Goal: Task Accomplishment & Management: Use online tool/utility

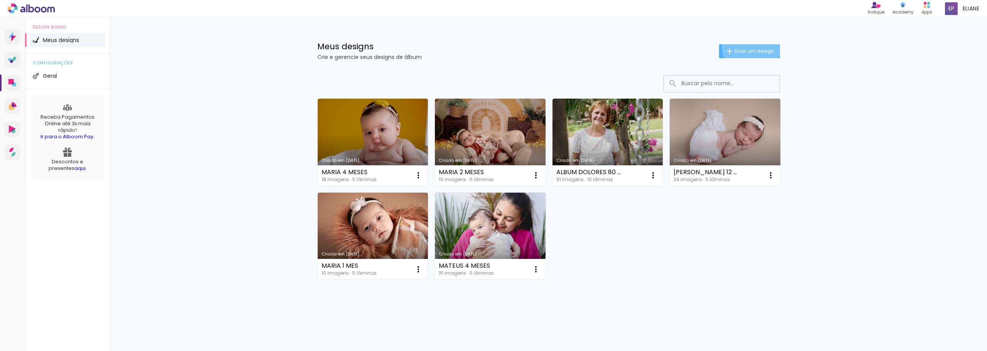
drag, startPoint x: 747, startPoint y: 47, endPoint x: 631, endPoint y: 194, distance: 187.0
click at [746, 47] on paper-button "Criar um design" at bounding box center [749, 51] width 61 height 14
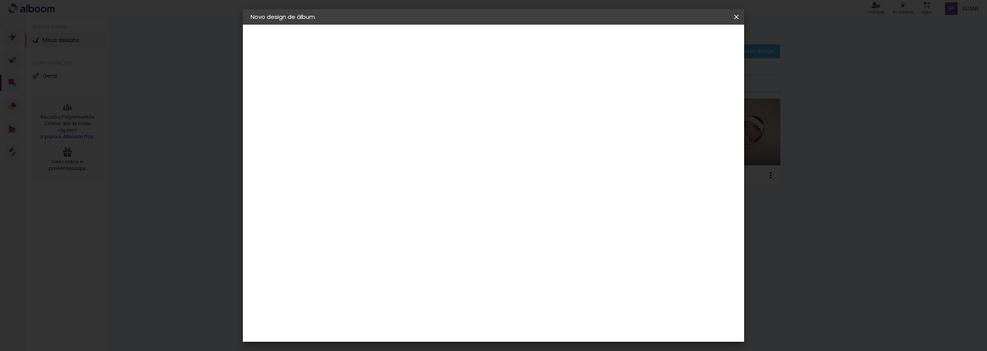
click at [377, 104] on input at bounding box center [377, 104] width 0 height 12
type input "MATEUS 5 MESES"
type paper-input "MATEUS 5 MESES"
click at [0, 0] on slot "Avançar" at bounding box center [0, 0] width 0 height 0
click at [423, 148] on input at bounding box center [396, 147] width 78 height 10
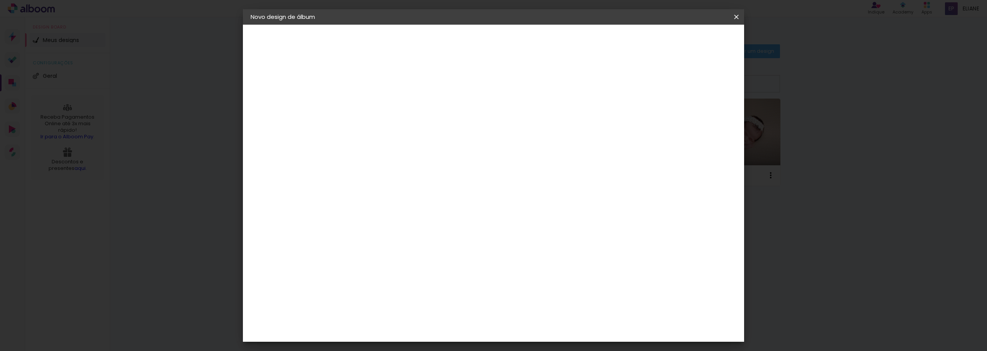
type input "QUALIT"
type paper-input "QUALIT"
click at [393, 175] on div "Quality" at bounding box center [382, 174] width 21 height 6
click at [0, 0] on slot "Avançar" at bounding box center [0, 0] width 0 height 0
click at [416, 130] on iron-icon at bounding box center [411, 134] width 9 height 9
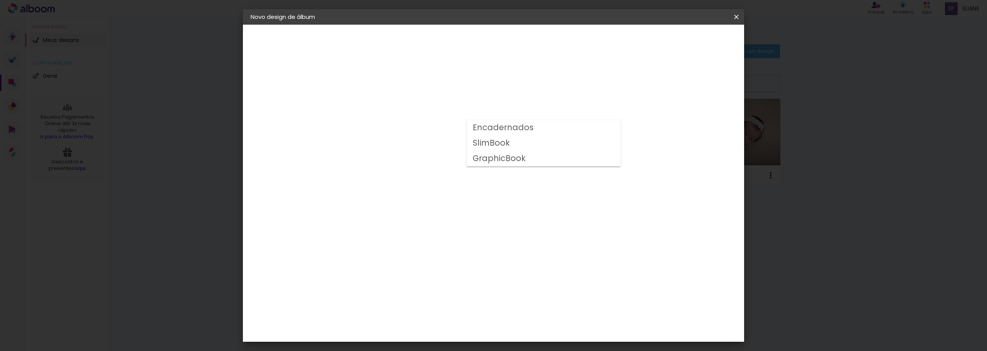
click at [528, 141] on paper-item "SlimBook" at bounding box center [543, 143] width 154 height 15
type input "SlimBook"
click at [429, 327] on span "15 × 21" at bounding box center [411, 337] width 36 height 20
click at [0, 0] on slot "Avançar" at bounding box center [0, 0] width 0 height 0
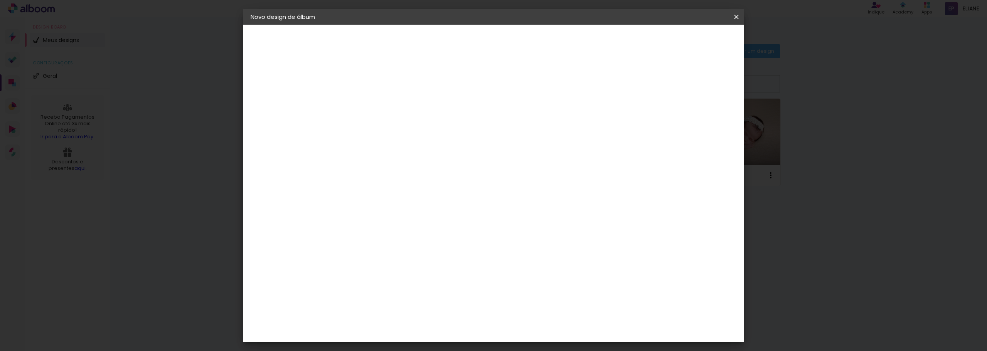
click at [633, 42] on span "Iniciar design" at bounding box center [615, 40] width 35 height 5
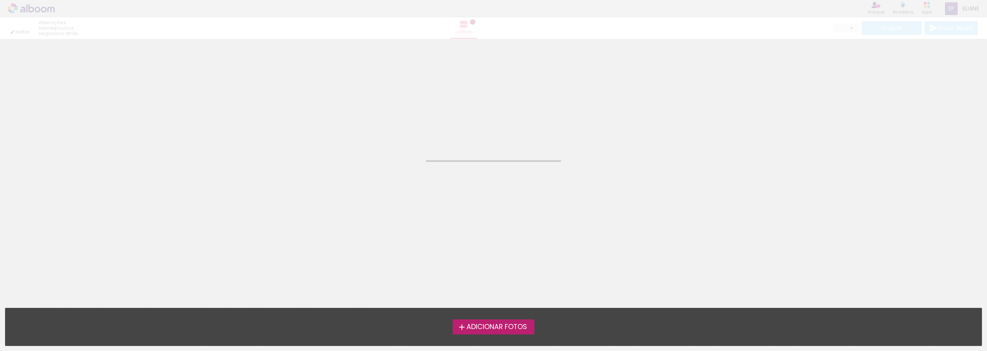
click at [482, 326] on span "Adicionar Fotos" at bounding box center [496, 327] width 61 height 7
click at [0, 0] on input "file" at bounding box center [0, 0] width 0 height 0
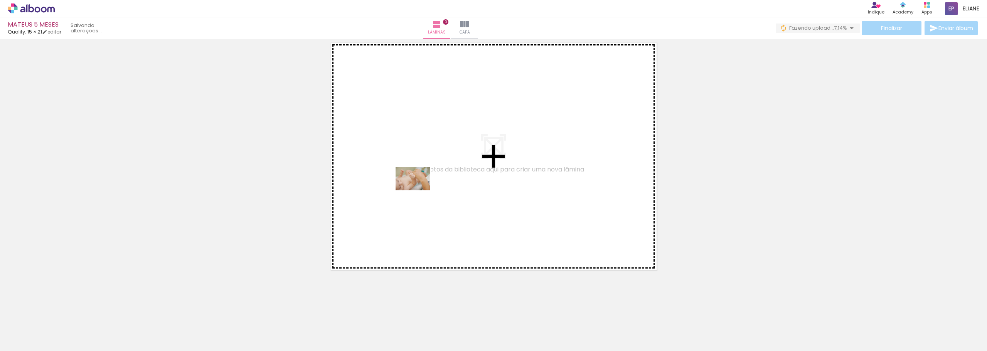
drag, startPoint x: 86, startPoint y: 330, endPoint x: 202, endPoint y: 297, distance: 119.8
click at [417, 191] on quentale-workspace at bounding box center [493, 175] width 987 height 351
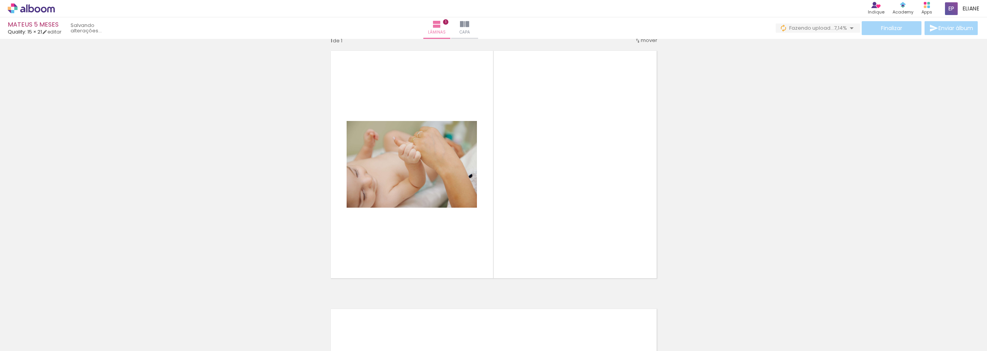
scroll to position [10, 0]
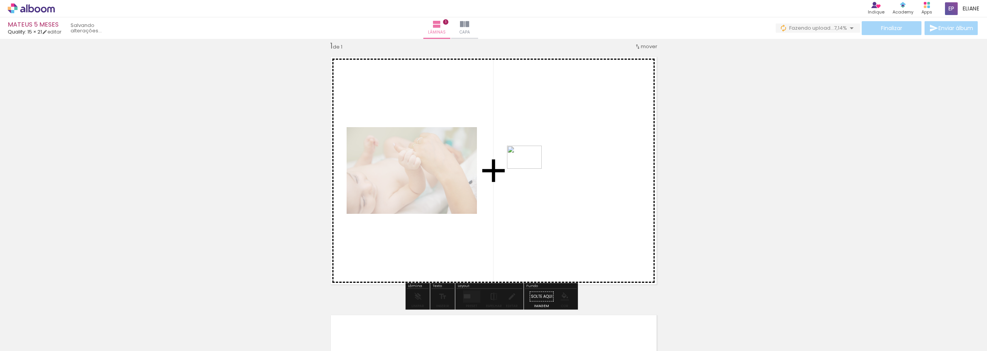
drag, startPoint x: 128, startPoint y: 323, endPoint x: 420, endPoint y: 247, distance: 301.8
click at [515, 176] on quentale-workspace at bounding box center [493, 175] width 987 height 351
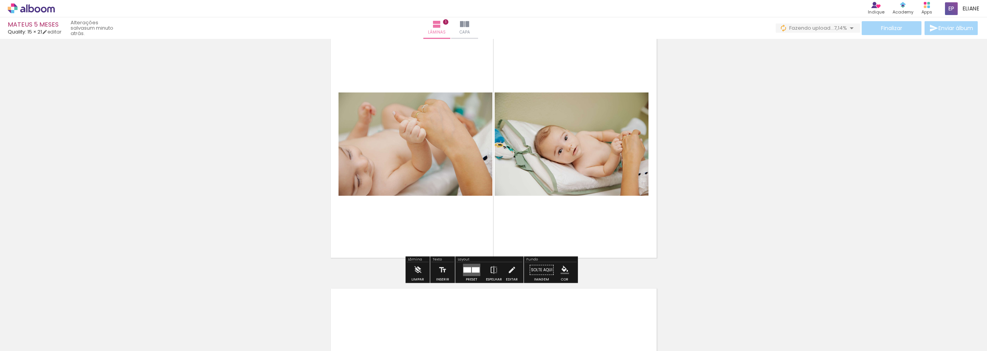
scroll to position [49, 0]
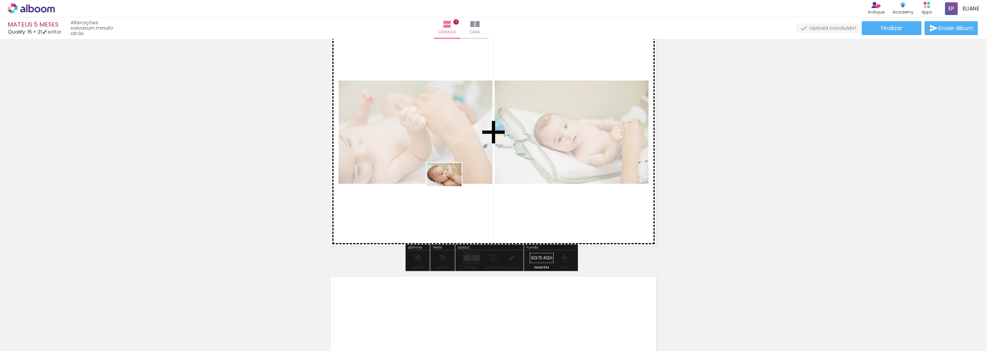
drag, startPoint x: 222, startPoint y: 288, endPoint x: 450, endPoint y: 186, distance: 249.7
click at [450, 186] on quentale-workspace at bounding box center [493, 175] width 987 height 351
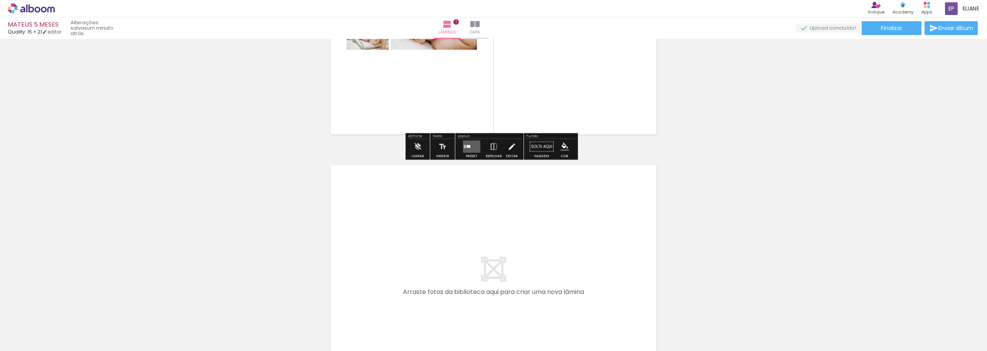
scroll to position [203, 0]
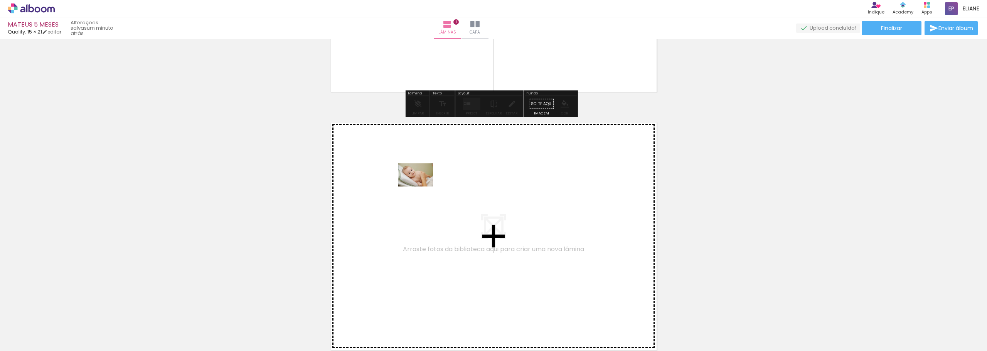
drag, startPoint x: 202, startPoint y: 326, endPoint x: 421, endPoint y: 188, distance: 259.0
click at [421, 188] on quentale-workspace at bounding box center [493, 175] width 987 height 351
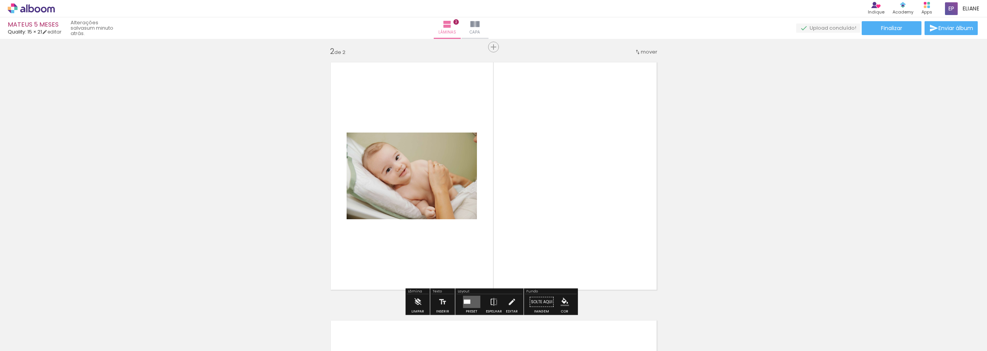
scroll to position [268, 0]
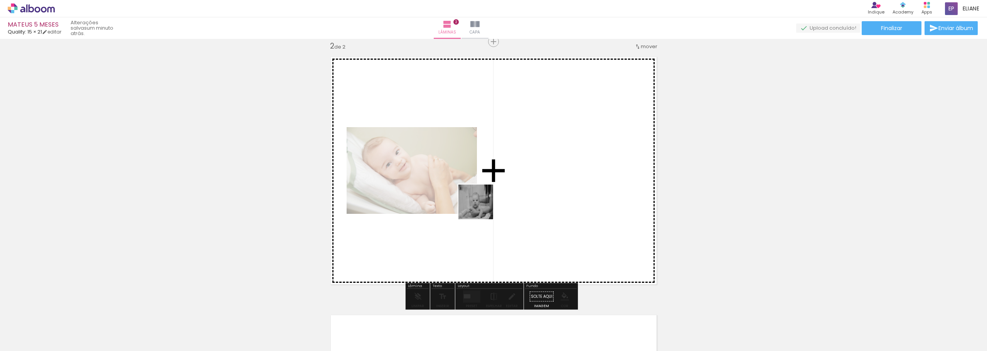
drag, startPoint x: 260, startPoint y: 327, endPoint x: 492, endPoint y: 205, distance: 262.1
click at [492, 205] on quentale-workspace at bounding box center [493, 175] width 987 height 351
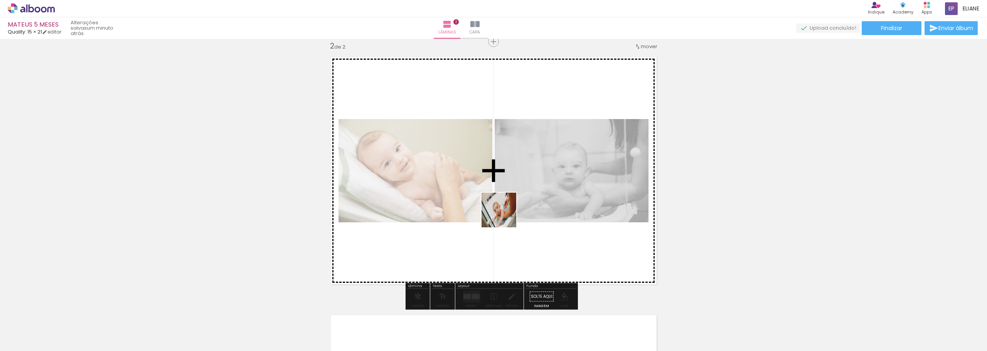
drag, startPoint x: 288, startPoint y: 330, endPoint x: 457, endPoint y: 238, distance: 192.8
click at [500, 217] on quentale-workspace at bounding box center [493, 175] width 987 height 351
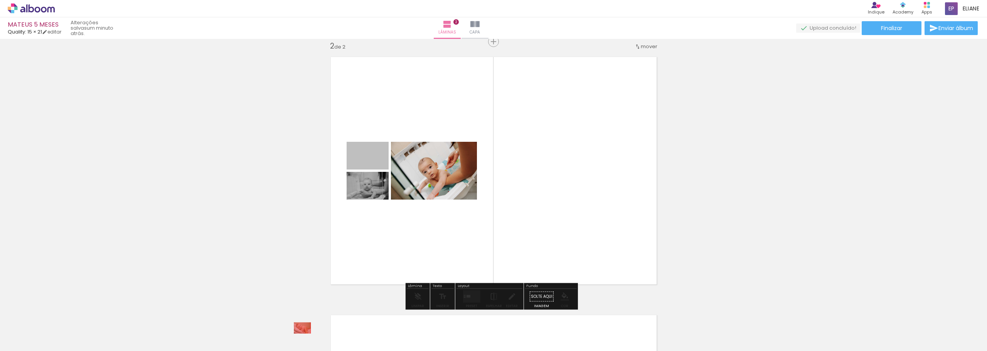
drag, startPoint x: 354, startPoint y: 160, endPoint x: 592, endPoint y: 199, distance: 241.1
click at [297, 329] on quentale-workspace at bounding box center [493, 175] width 987 height 351
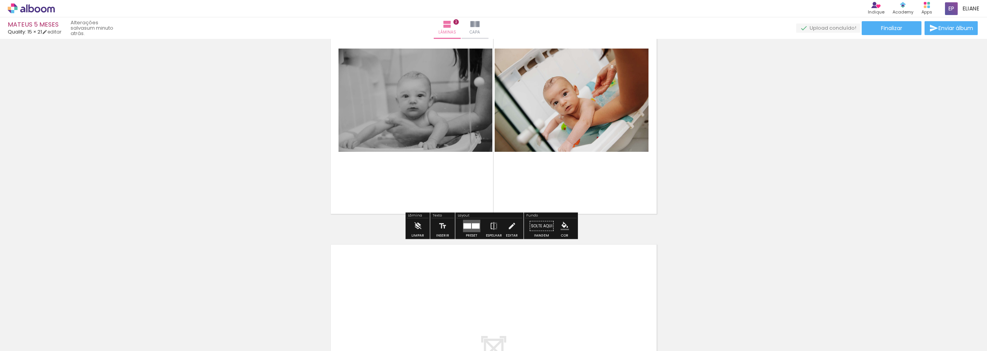
scroll to position [384, 0]
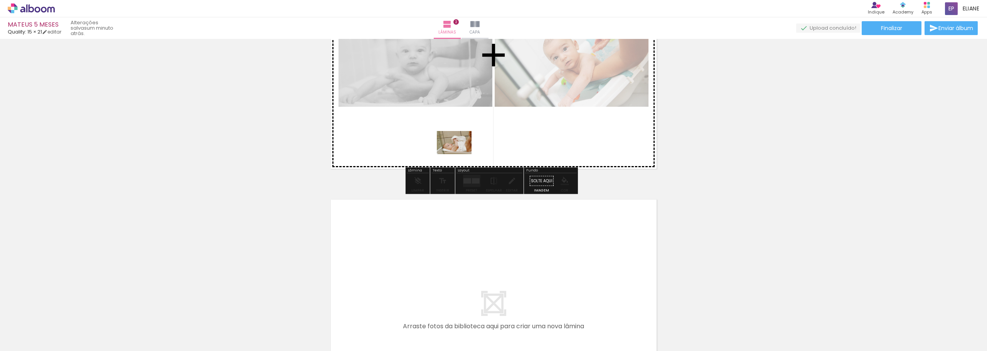
drag, startPoint x: 380, startPoint y: 323, endPoint x: 460, endPoint y: 154, distance: 186.9
click at [460, 154] on quentale-workspace at bounding box center [493, 175] width 987 height 351
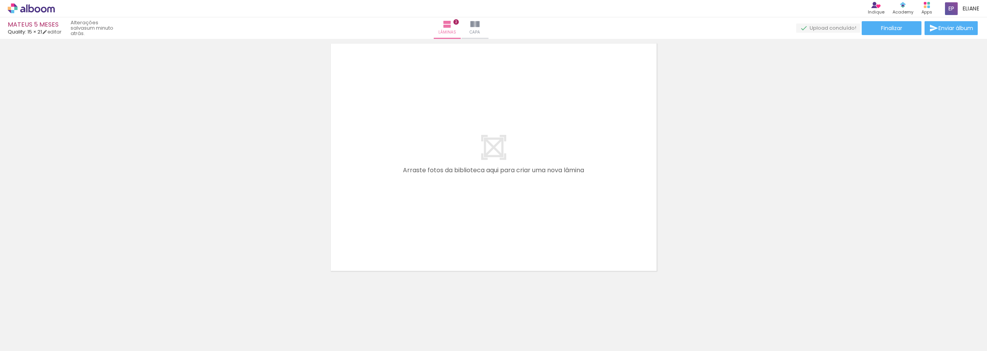
scroll to position [541, 0]
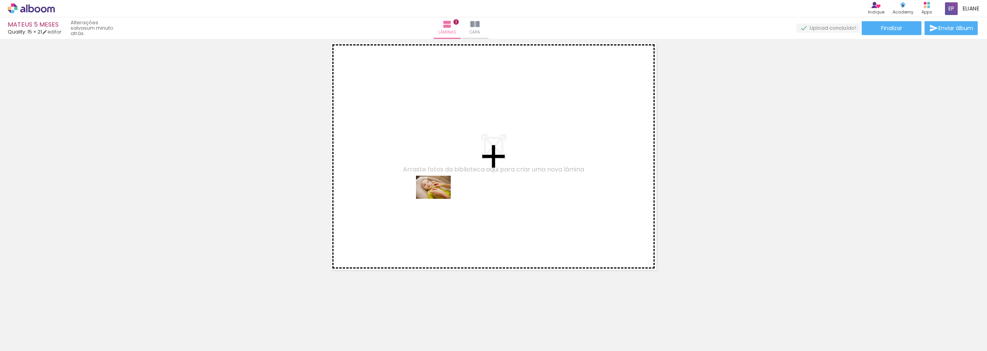
drag, startPoint x: 428, startPoint y: 319, endPoint x: 589, endPoint y: 202, distance: 198.7
click at [439, 200] on quentale-workspace at bounding box center [493, 175] width 987 height 351
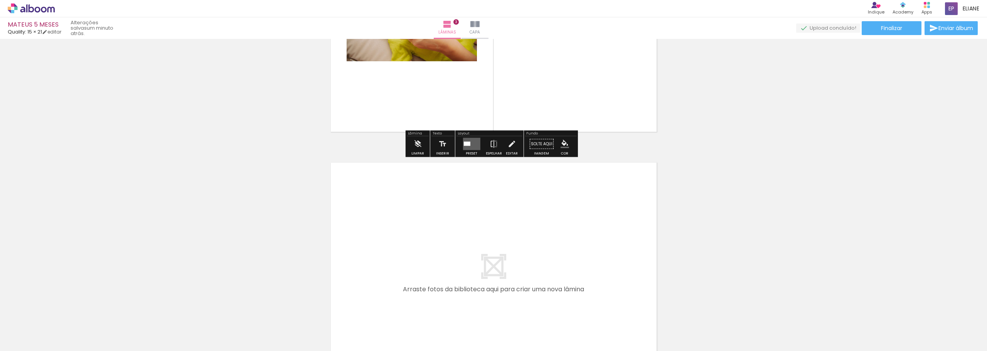
scroll to position [681, 0]
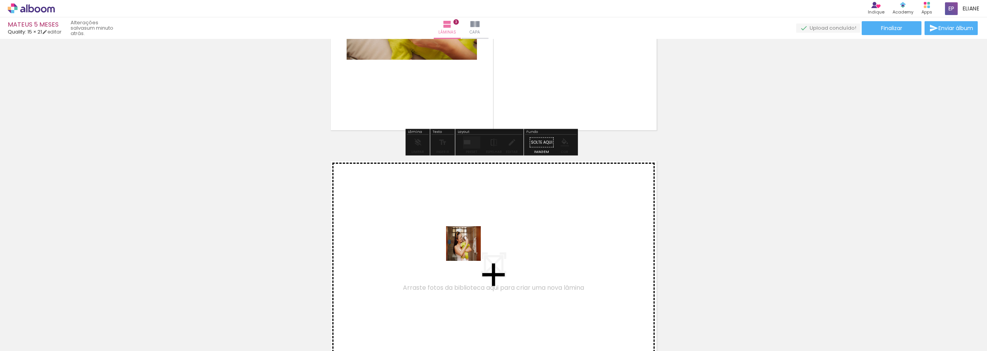
drag, startPoint x: 470, startPoint y: 326, endPoint x: 507, endPoint y: 336, distance: 38.3
click at [469, 230] on quentale-workspace at bounding box center [493, 175] width 987 height 351
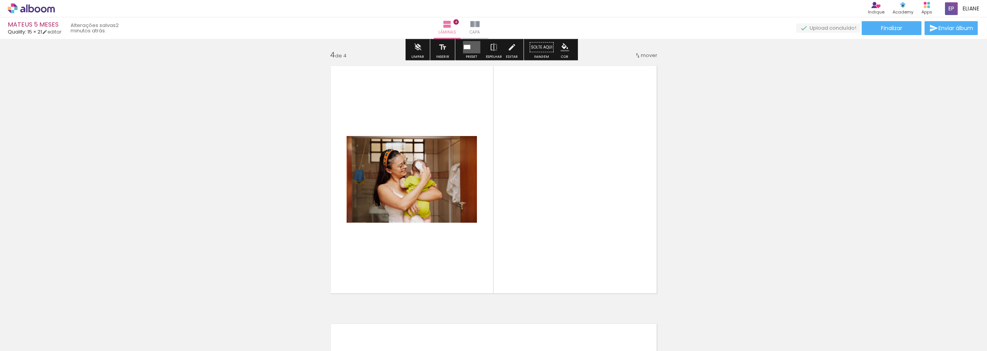
scroll to position [785, 0]
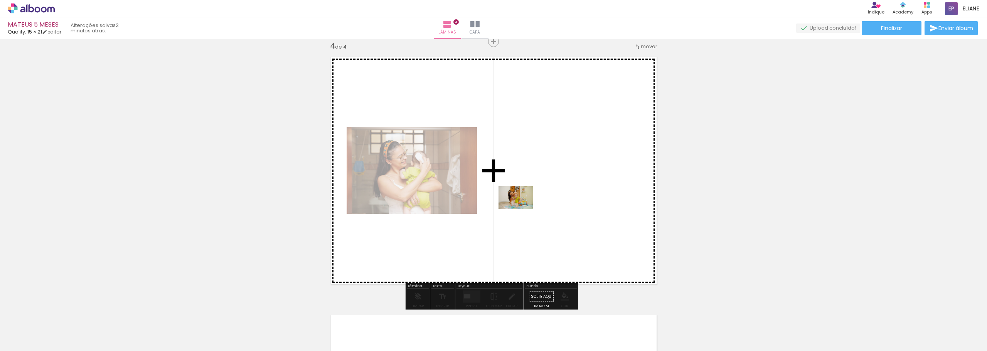
drag, startPoint x: 508, startPoint y: 327, endPoint x: 522, endPoint y: 209, distance: 118.7
click at [522, 209] on quentale-workspace at bounding box center [493, 175] width 987 height 351
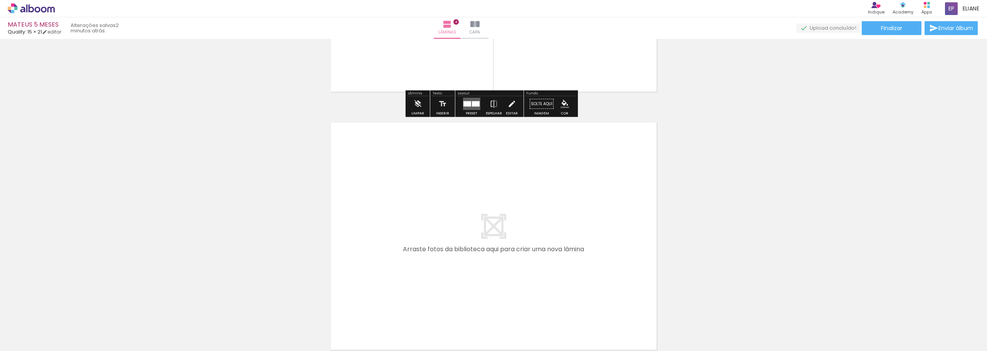
scroll to position [1016, 0]
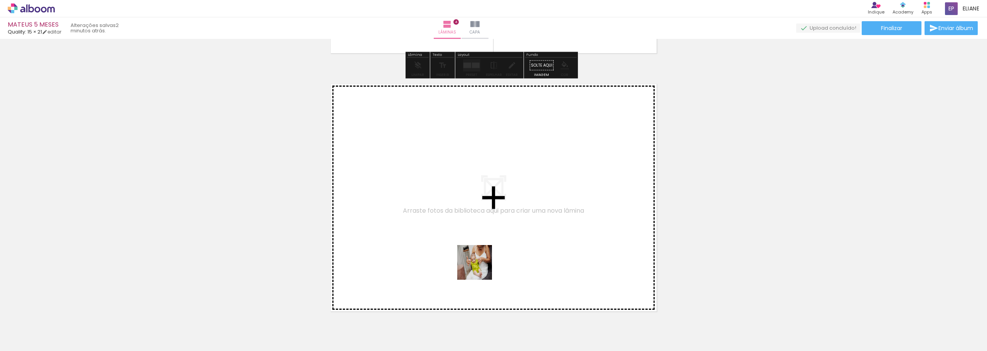
drag, startPoint x: 547, startPoint y: 324, endPoint x: 569, endPoint y: 324, distance: 22.7
click at [466, 238] on quentale-workspace at bounding box center [493, 175] width 987 height 351
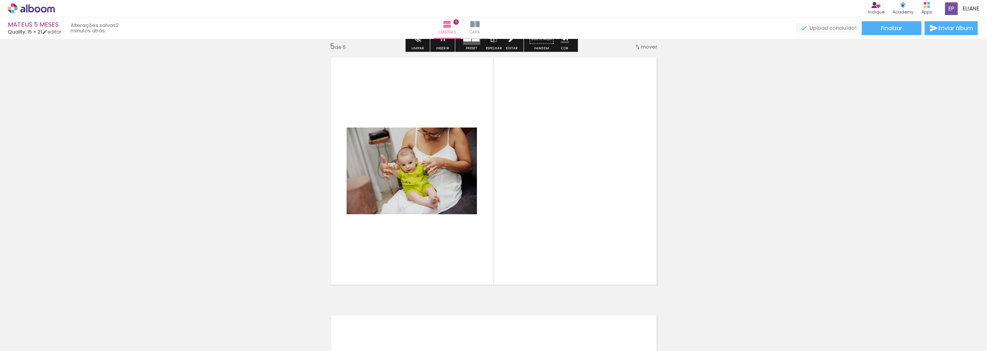
scroll to position [1043, 0]
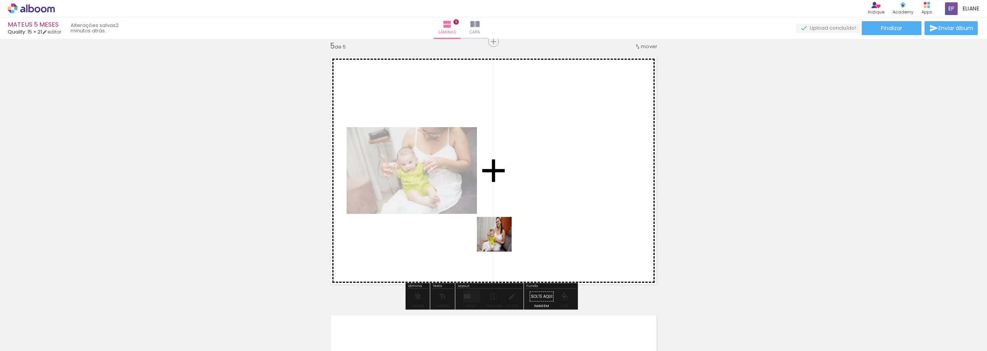
drag, startPoint x: 579, startPoint y: 323, endPoint x: 634, endPoint y: 325, distance: 55.5
click at [501, 242] on quentale-workspace at bounding box center [493, 175] width 987 height 351
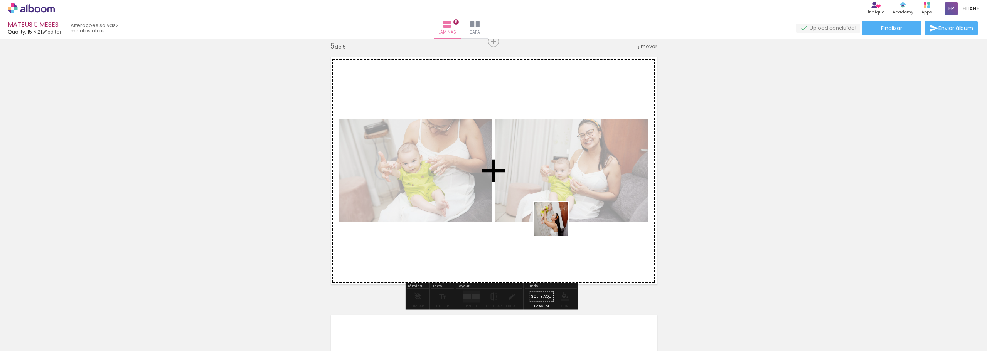
drag, startPoint x: 635, startPoint y: 327, endPoint x: 557, endPoint y: 225, distance: 128.9
click at [557, 225] on quentale-workspace at bounding box center [493, 175] width 987 height 351
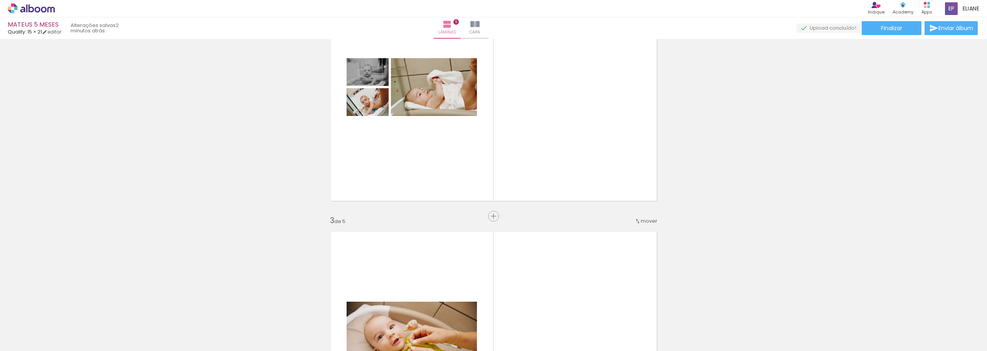
scroll to position [349, 0]
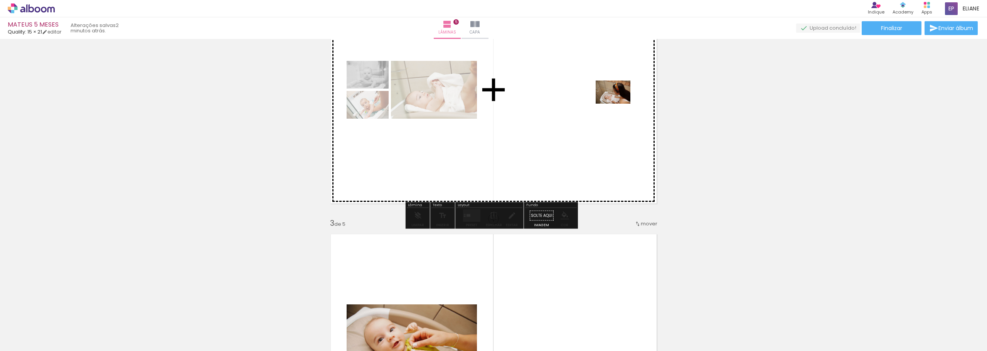
drag, startPoint x: 348, startPoint y: 320, endPoint x: 607, endPoint y: 108, distance: 334.8
click at [607, 108] on quentale-workspace at bounding box center [493, 175] width 987 height 351
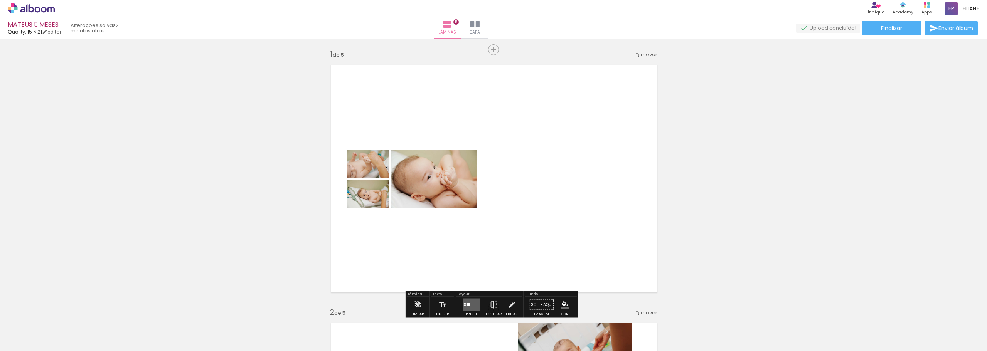
scroll to position [0, 0]
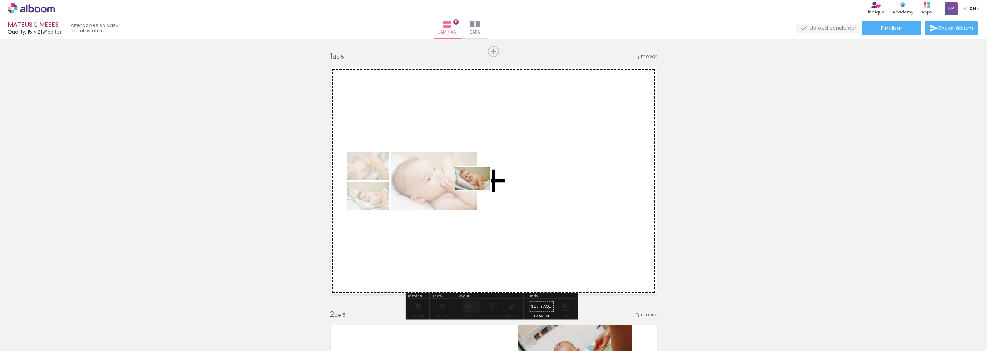
drag, startPoint x: 215, startPoint y: 321, endPoint x: 478, endPoint y: 190, distance: 294.4
click at [478, 190] on quentale-workspace at bounding box center [493, 175] width 987 height 351
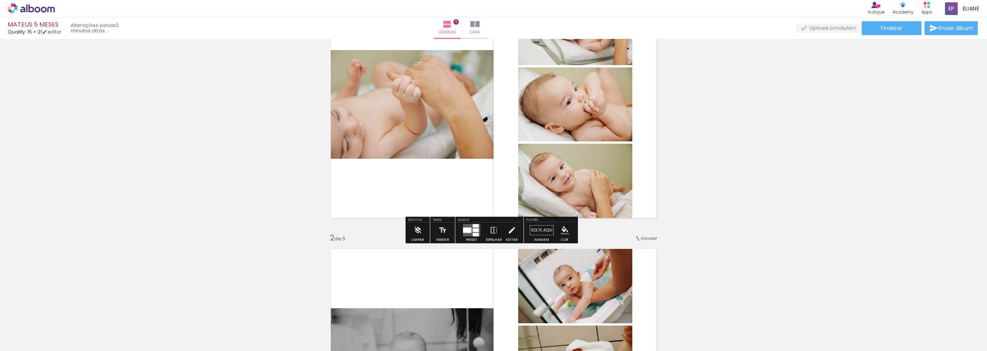
scroll to position [77, 0]
click at [472, 229] on div at bounding box center [475, 230] width 6 height 4
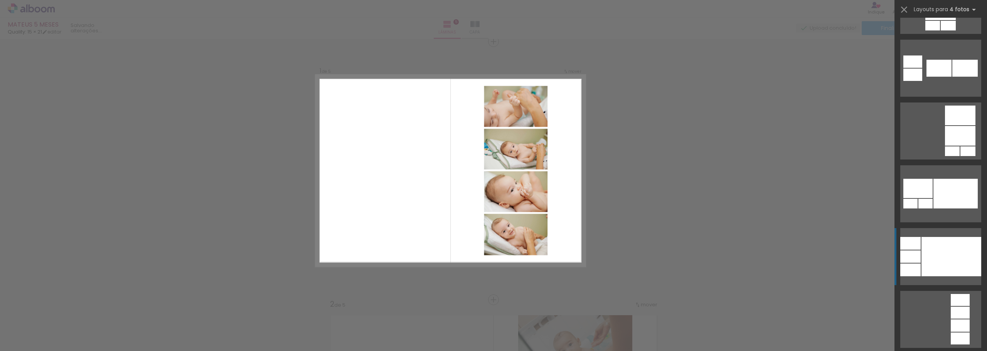
scroll to position [3623, 0]
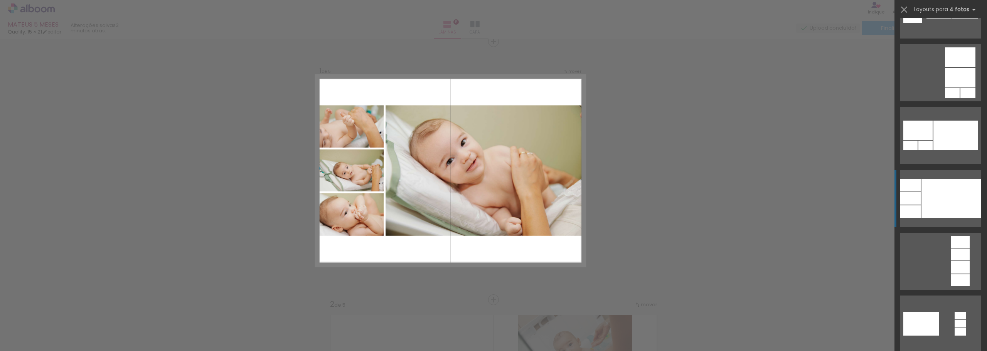
click at [924, 215] on div at bounding box center [951, 198] width 60 height 39
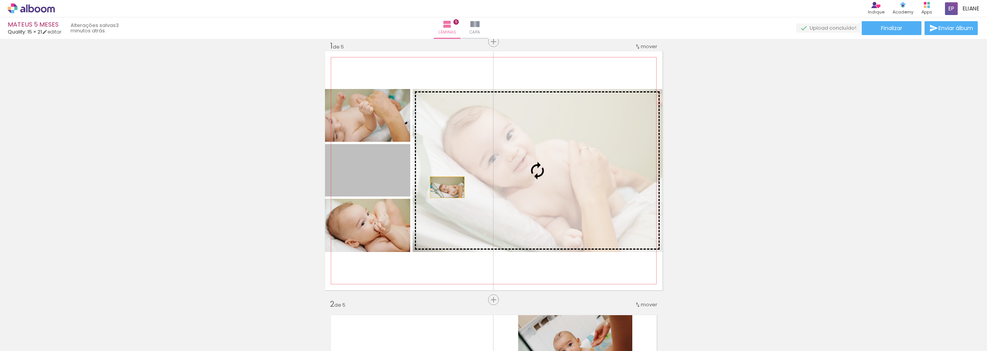
drag, startPoint x: 372, startPoint y: 180, endPoint x: 501, endPoint y: 213, distance: 132.9
click at [0, 0] on slot at bounding box center [0, 0] width 0 height 0
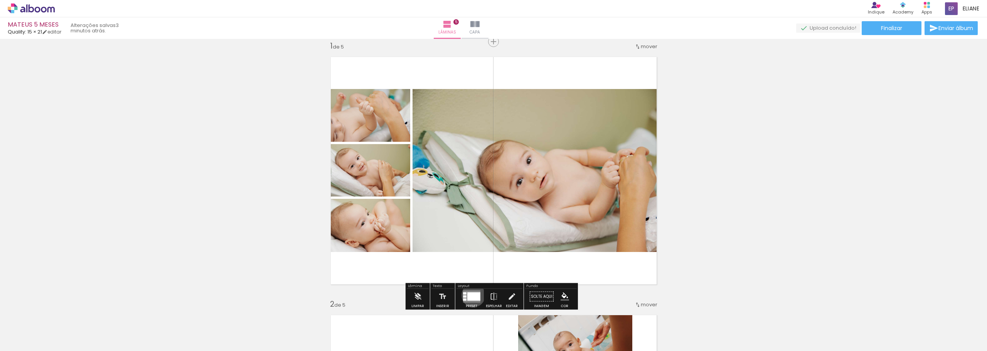
click at [471, 295] on div at bounding box center [473, 297] width 13 height 8
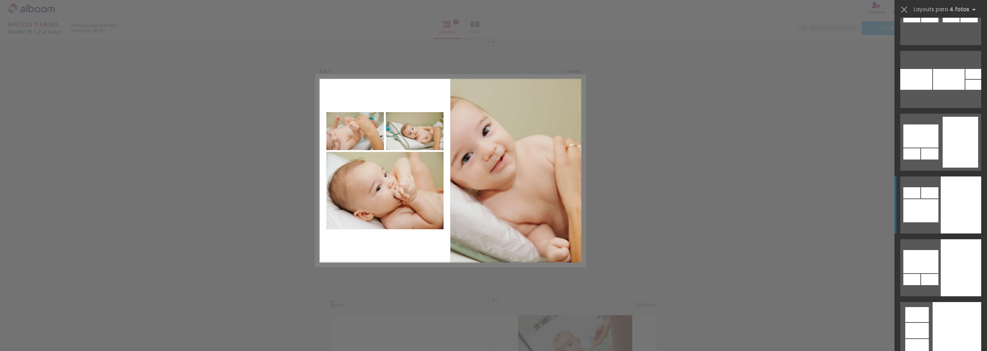
scroll to position [4887, 0]
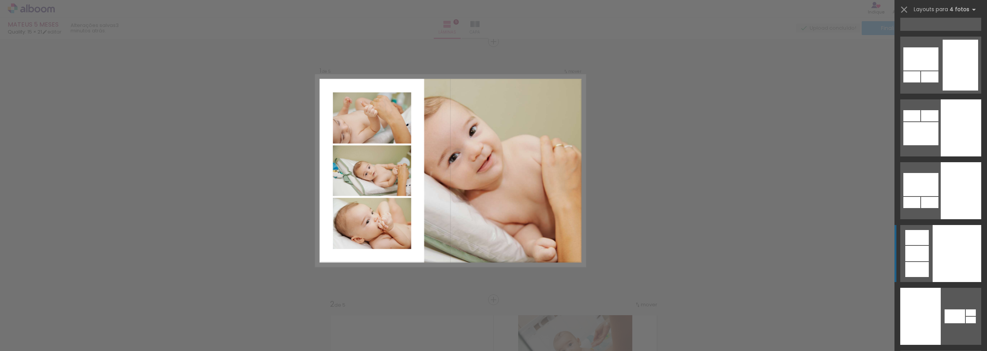
click at [945, 249] on div at bounding box center [956, 253] width 49 height 57
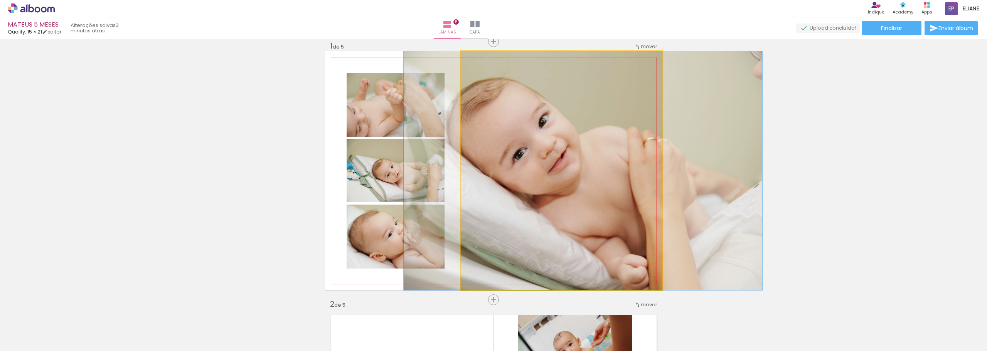
drag, startPoint x: 582, startPoint y: 216, endPoint x: 603, endPoint y: 215, distance: 20.4
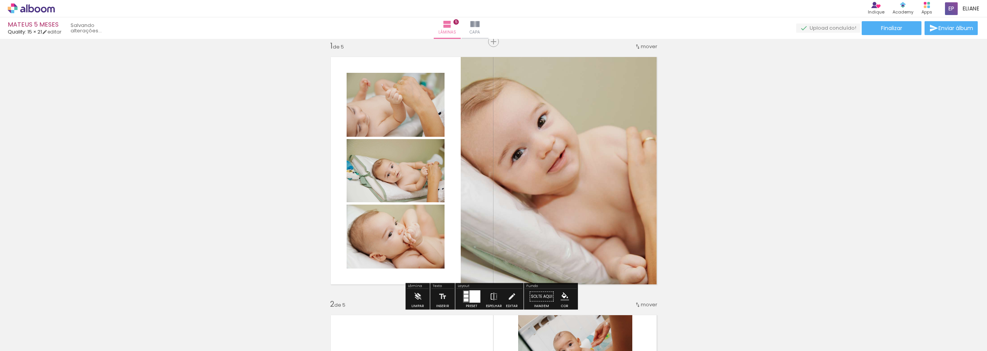
click at [426, 114] on quentale-photo at bounding box center [396, 105] width 98 height 64
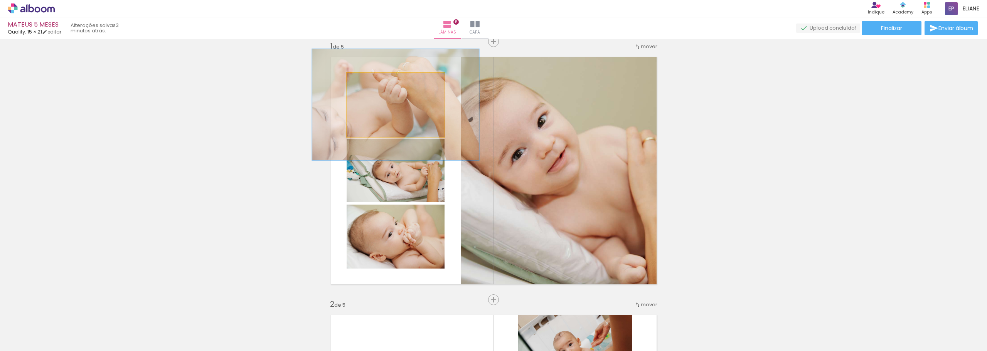
drag, startPoint x: 363, startPoint y: 81, endPoint x: 384, endPoint y: 107, distance: 34.0
type paper-slider "171"
click at [382, 78] on div at bounding box center [383, 80] width 7 height 7
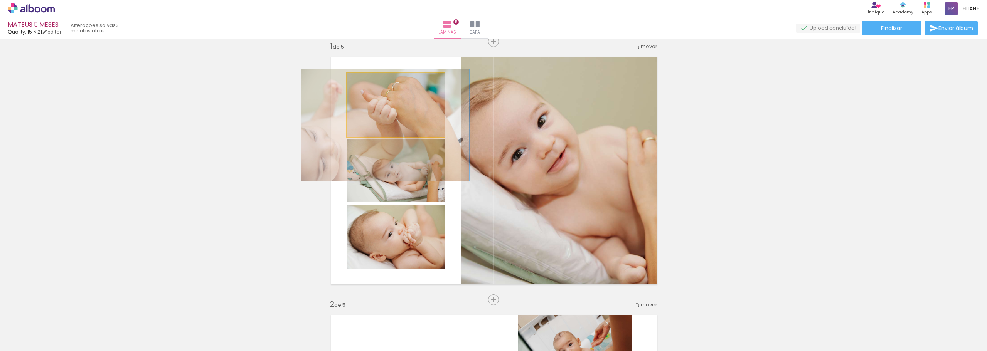
drag, startPoint x: 384, startPoint y: 107, endPoint x: 374, endPoint y: 127, distance: 22.9
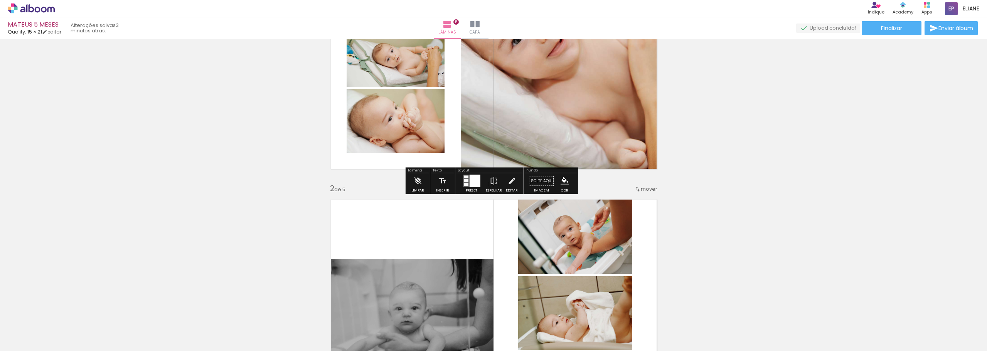
scroll to position [318, 0]
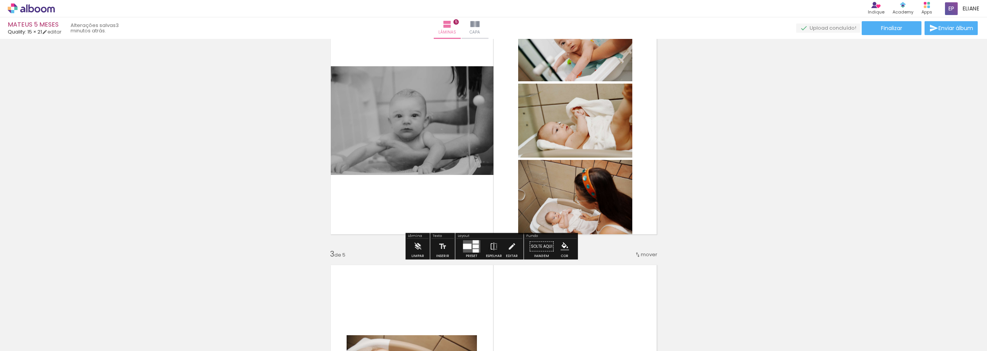
click at [474, 248] on div at bounding box center [475, 247] width 6 height 4
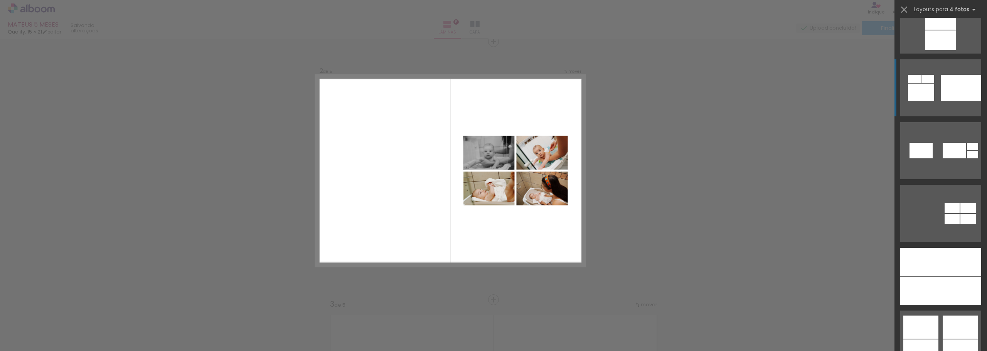
scroll to position [2814, 0]
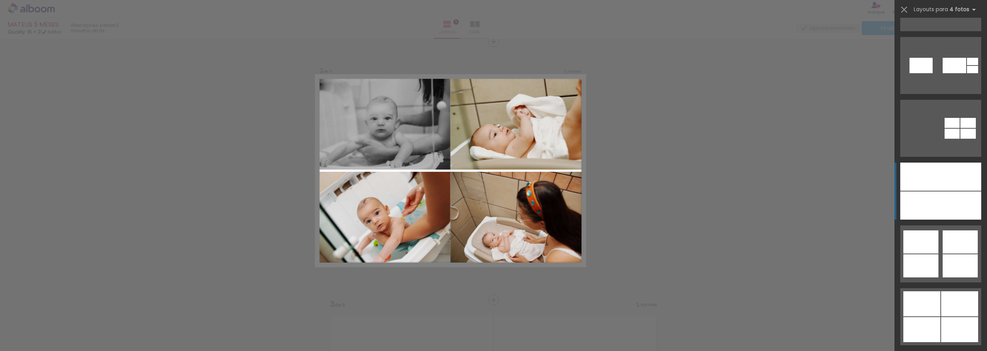
click at [944, 201] on div at bounding box center [960, 206] width 40 height 28
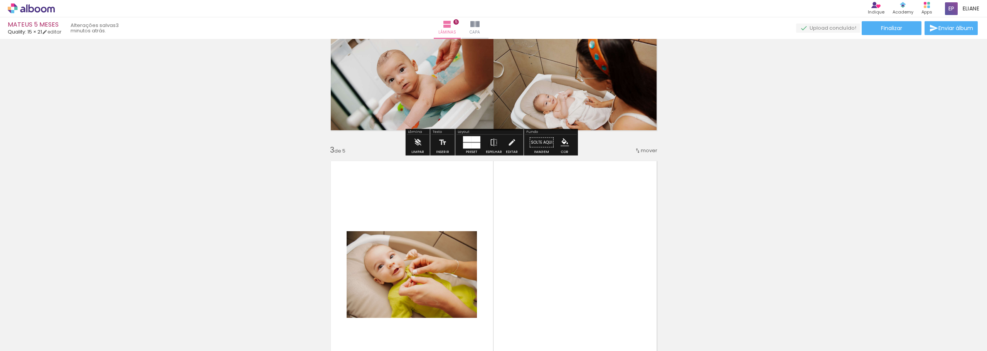
scroll to position [538, 0]
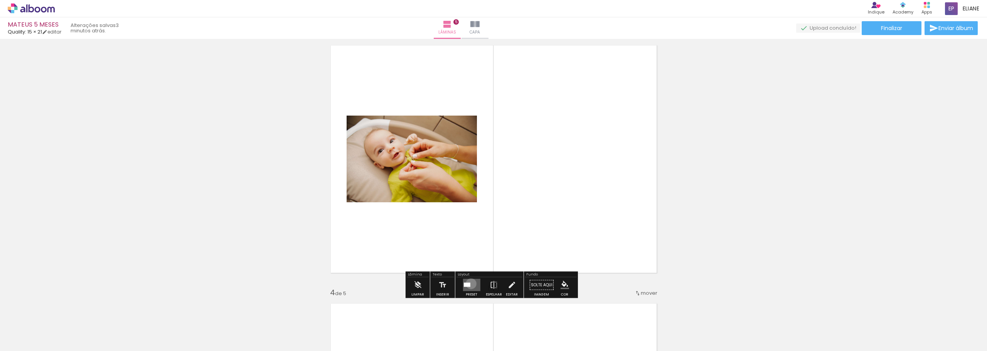
click at [469, 284] on quentale-layouter at bounding box center [471, 285] width 17 height 12
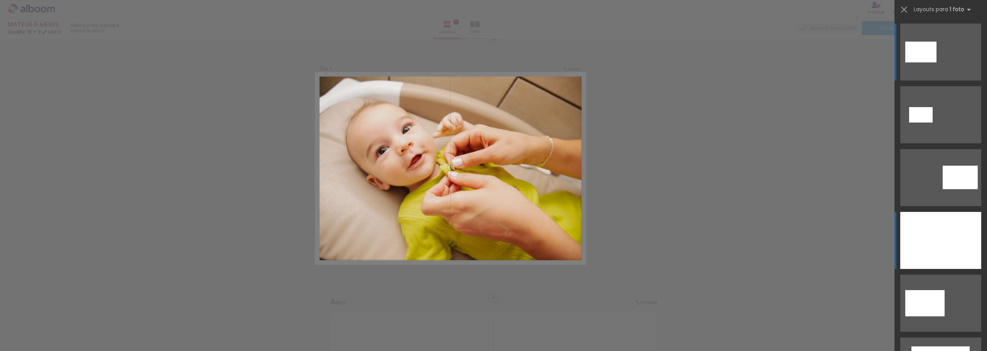
scroll to position [527, 0]
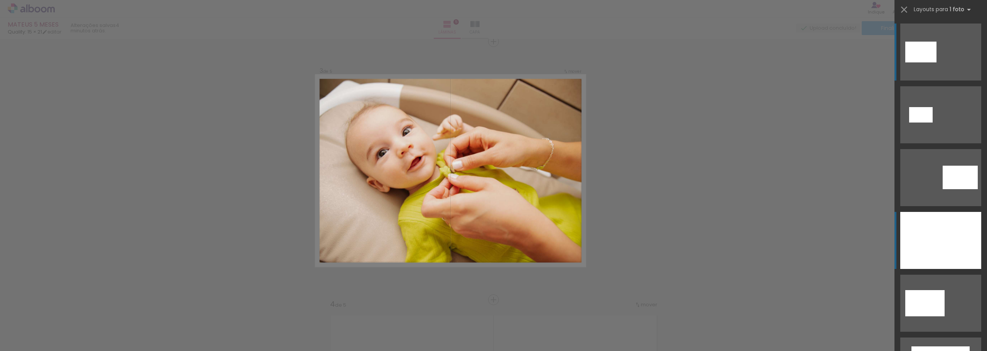
click at [939, 248] on div at bounding box center [940, 240] width 81 height 57
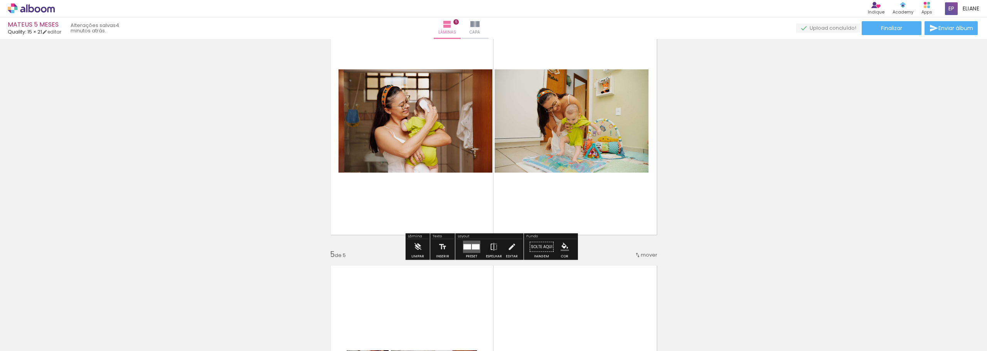
scroll to position [835, 0]
click at [473, 246] on div at bounding box center [475, 246] width 8 height 5
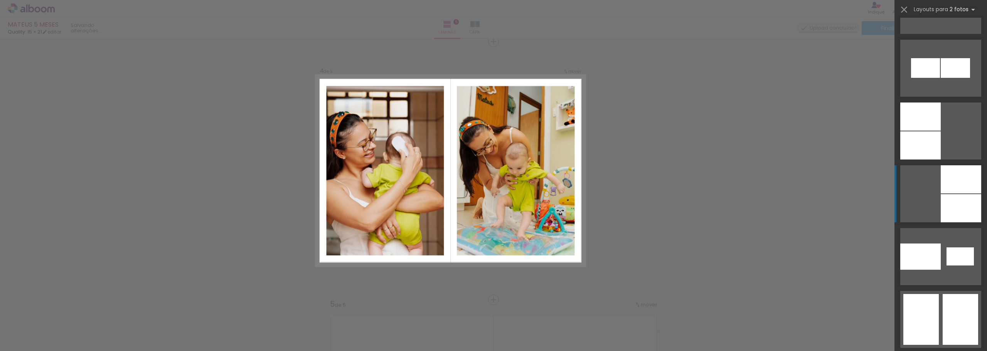
scroll to position [1118, 0]
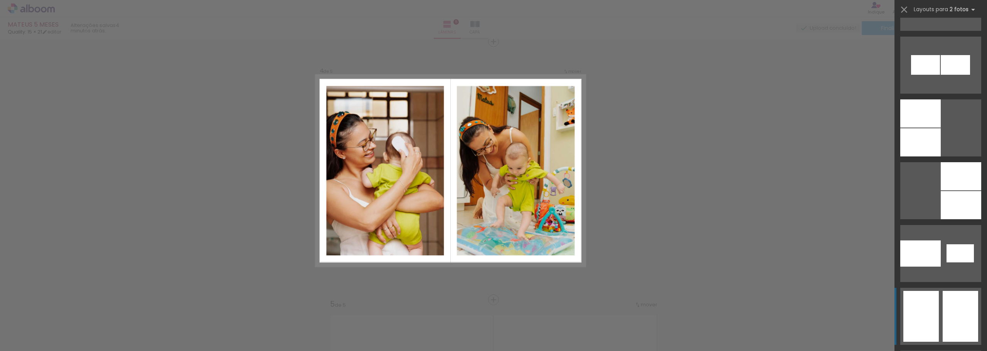
click at [956, 301] on div at bounding box center [959, 316] width 35 height 51
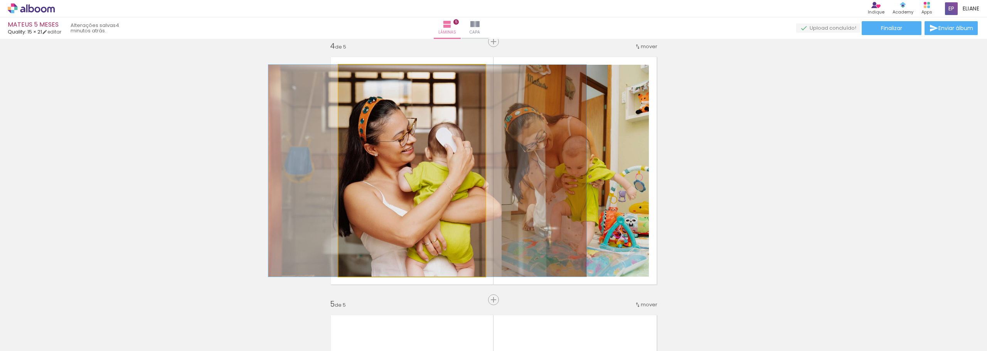
drag, startPoint x: 453, startPoint y: 225, endPoint x: 541, endPoint y: 213, distance: 88.7
click at [0, 0] on slot at bounding box center [0, 0] width 0 height 0
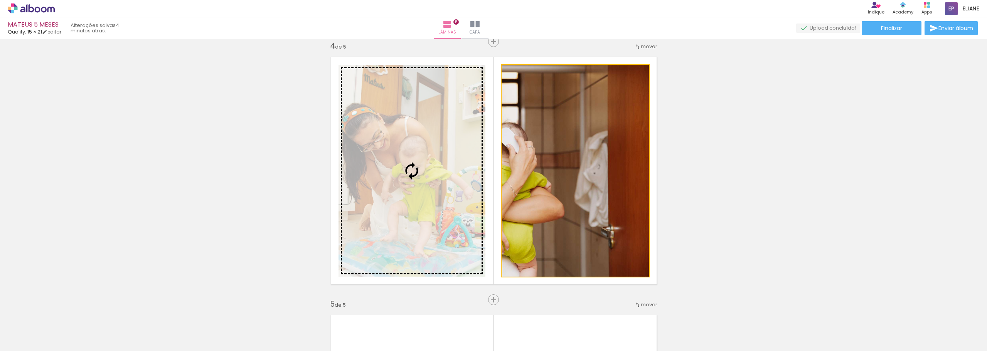
drag, startPoint x: 591, startPoint y: 215, endPoint x: 552, endPoint y: 199, distance: 41.3
click at [0, 0] on slot at bounding box center [0, 0] width 0 height 0
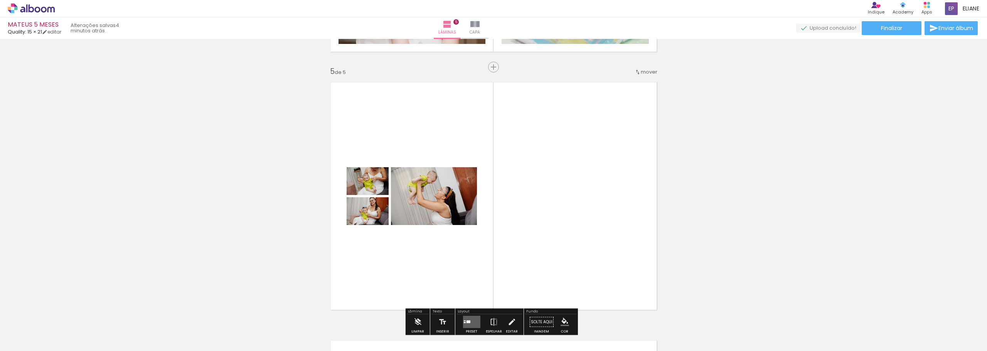
scroll to position [1055, 0]
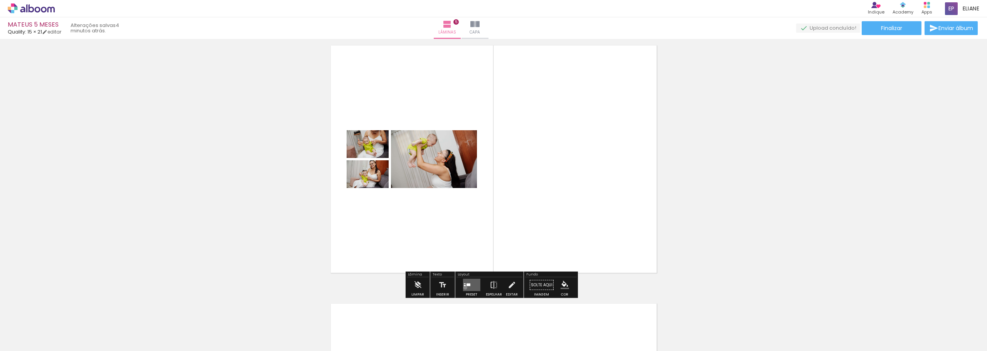
click at [463, 287] on quentale-layouter at bounding box center [471, 285] width 17 height 12
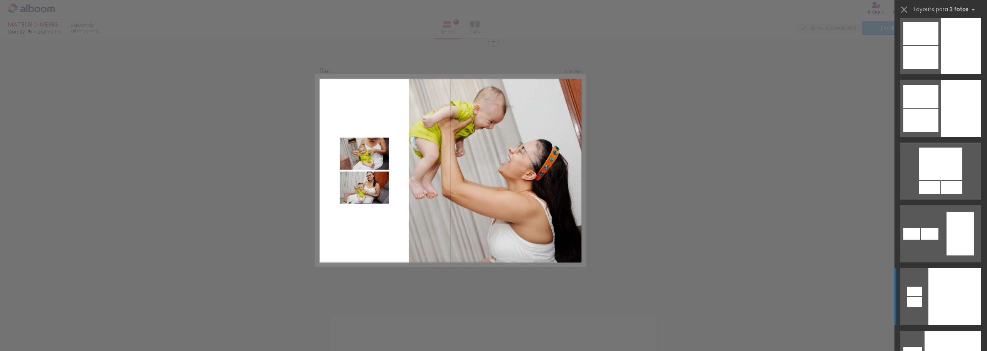
scroll to position [2621, 0]
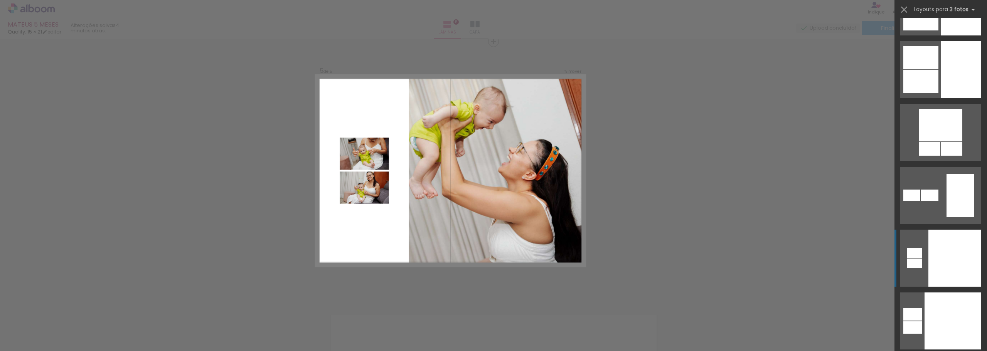
click at [948, 267] on div at bounding box center [954, 258] width 53 height 57
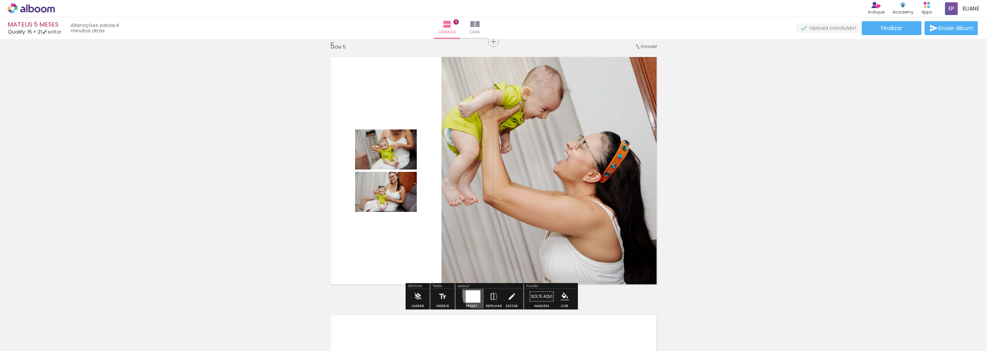
click at [476, 293] on div at bounding box center [472, 297] width 15 height 12
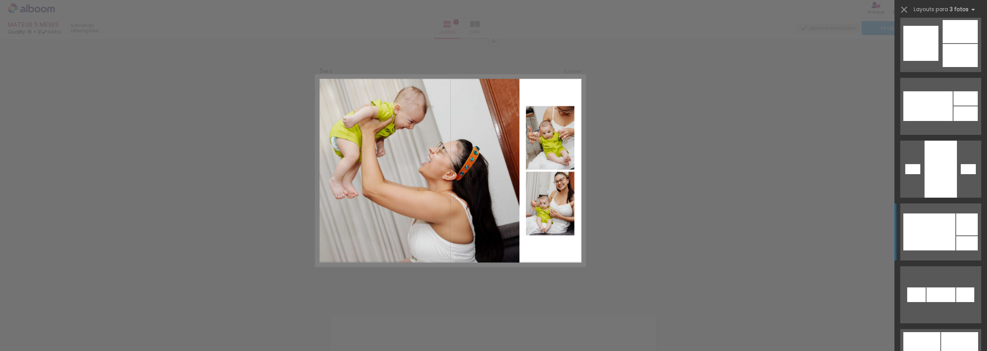
scroll to position [3405, 0]
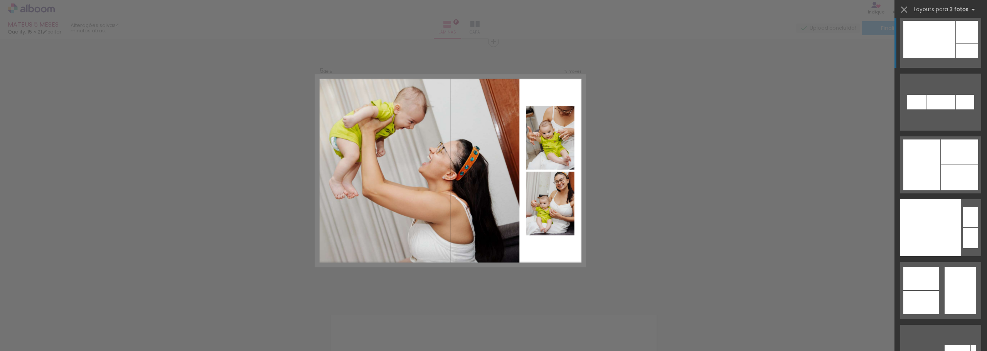
click at [932, 237] on div at bounding box center [930, 227] width 61 height 57
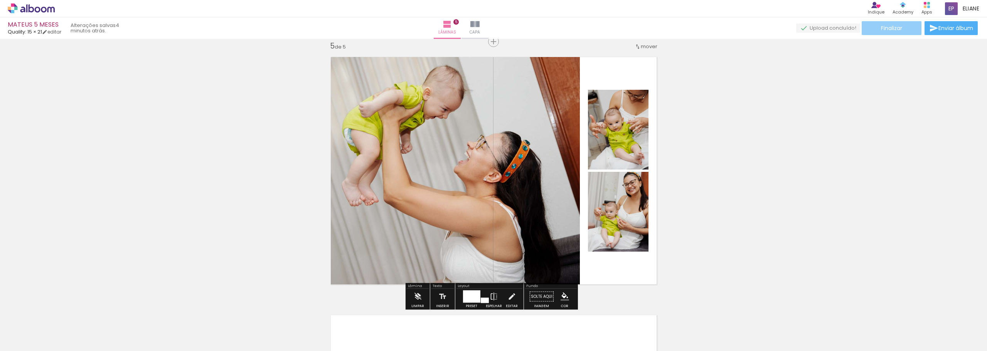
click at [901, 29] on paper-button "Finalizar" at bounding box center [891, 28] width 60 height 14
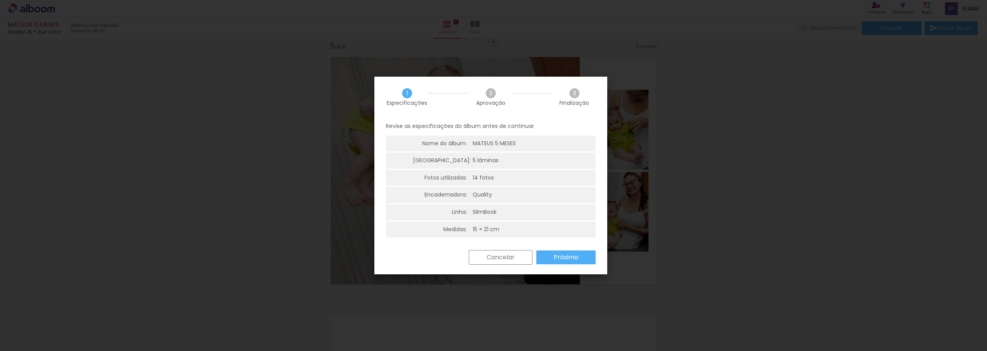
click at [0, 0] on slot "Próximo" at bounding box center [0, 0] width 0 height 0
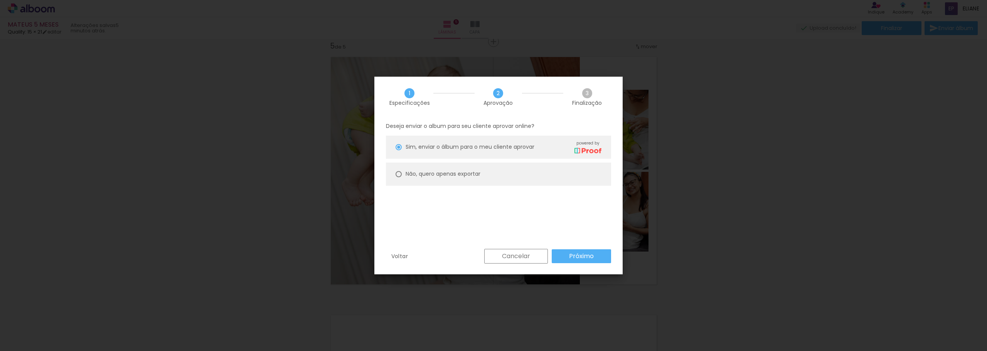
click at [400, 173] on div at bounding box center [398, 174] width 6 height 6
type paper-radio-button "on"
drag, startPoint x: 573, startPoint y: 255, endPoint x: 787, endPoint y: 191, distance: 222.9
click at [0, 0] on slot "Próximo" at bounding box center [0, 0] width 0 height 0
type input "Alta, 300 DPI"
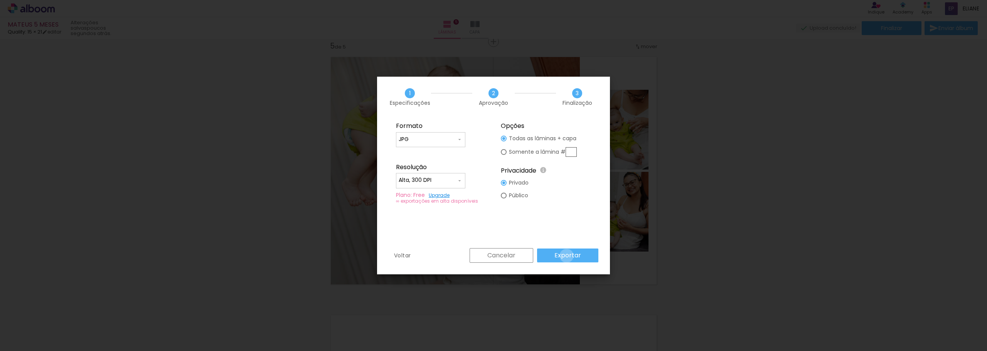
click at [0, 0] on slot "Exportar" at bounding box center [0, 0] width 0 height 0
